Goal: Transaction & Acquisition: Subscribe to service/newsletter

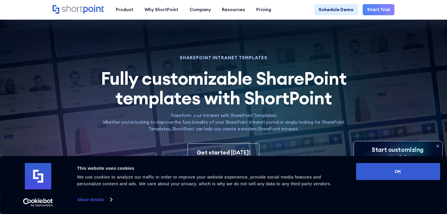
scroll to position [98, 0]
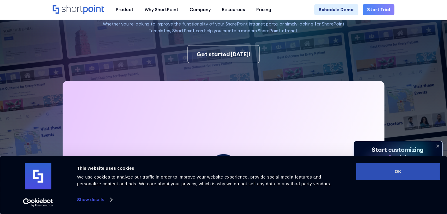
click at [404, 174] on button "OK" at bounding box center [398, 171] width 84 height 17
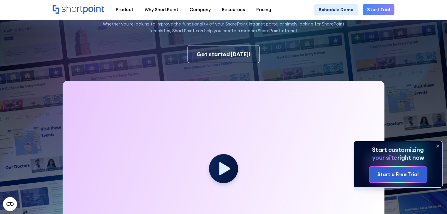
scroll to position [97, 0]
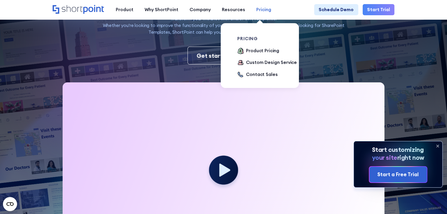
click at [259, 12] on div "Pricing" at bounding box center [263, 9] width 15 height 7
click at [258, 52] on div "Product Pricing" at bounding box center [262, 51] width 33 height 7
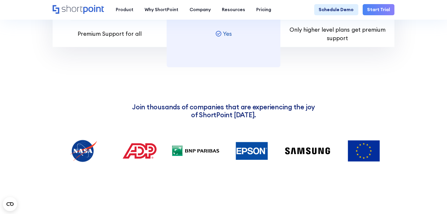
scroll to position [568, 0]
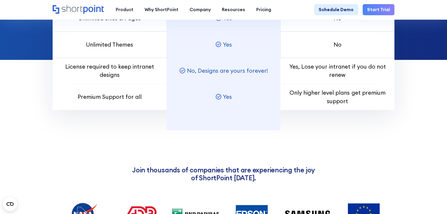
click at [406, 162] on section "Join thousands of companies that are experiencing the joy of ShortPoint [DATE]." at bounding box center [223, 171] width 447 height 101
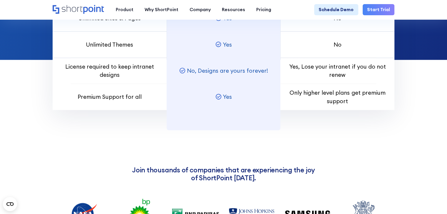
click at [395, 173] on section "Join thousands of companies that are experiencing the joy of ShortPoint [DATE]." at bounding box center [223, 171] width 447 height 101
click at [381, 10] on link "Start Trial" at bounding box center [378, 9] width 32 height 11
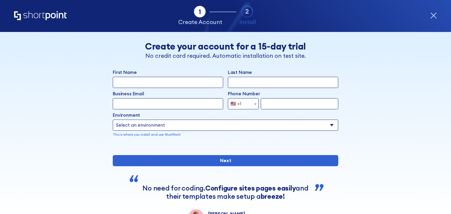
click at [162, 80] on input "First Name" at bounding box center [168, 82] width 110 height 11
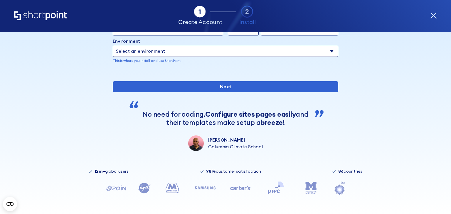
scroll to position [94, 0]
click at [382, 142] on div "Back Back Create your account for a 15-day trial No credit card required. Autom…" at bounding box center [225, 54] width 345 height 193
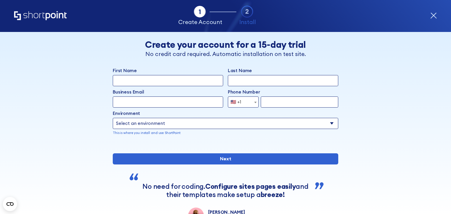
scroll to position [0, 0]
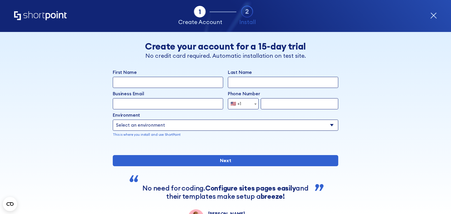
click at [321, 126] on select "Select an environment Microsoft 365 SharePoint Online SharePoint 2019 (On-Premi…" at bounding box center [226, 125] width 226 height 11
select select "Microsoft 365"
click at [113, 120] on select "Select an environment Microsoft 365 SharePoint Online SharePoint 2019 (On-Premi…" at bounding box center [226, 125] width 226 height 11
click at [178, 85] on input "First Name" at bounding box center [168, 82] width 110 height 11
type input "Natasha"
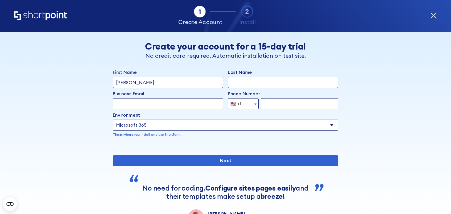
type input "Ambo"
type input "nambo@birft.com"
select select "+1"
type input "2129205649"
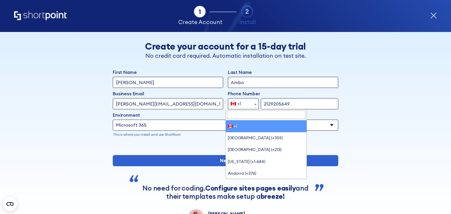
click at [253, 105] on span "form" at bounding box center [256, 104] width 6 height 11
type input "uni"
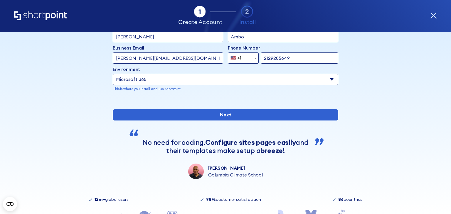
scroll to position [50, 0]
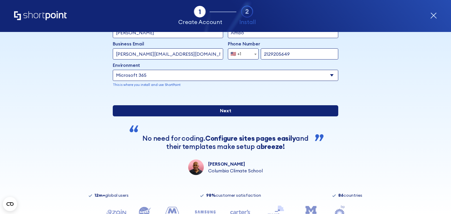
click at [224, 117] on input "Next" at bounding box center [226, 110] width 226 height 11
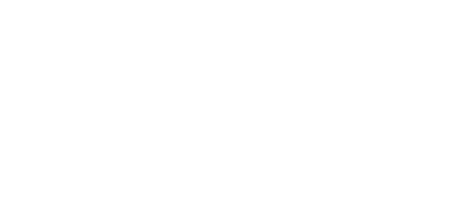
select select "Microsoft 365"
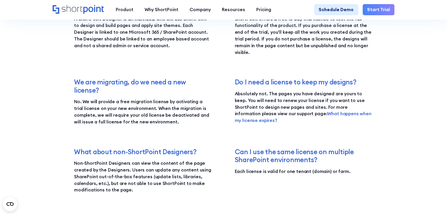
scroll to position [958, 0]
